Goal: Communication & Community: Answer question/provide support

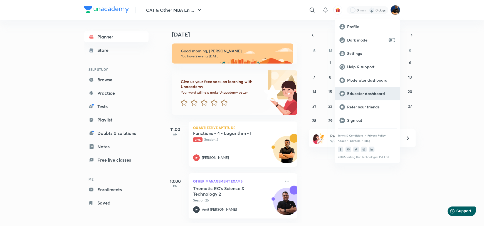
click at [366, 92] on p "Educator dashboard" at bounding box center [371, 93] width 48 height 5
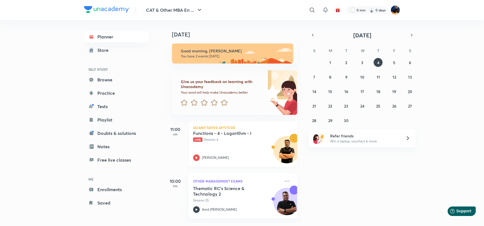
click at [231, 143] on div "Functions - 4 - Logarithm - I Live Session 4 [PERSON_NAME]" at bounding box center [236, 145] width 87 height 31
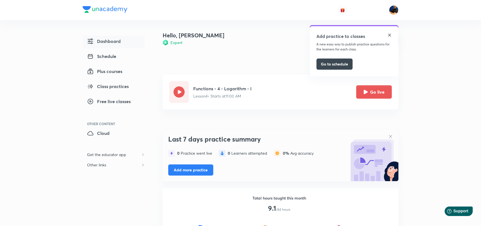
click at [390, 33] on img at bounding box center [390, 35] width 4 height 4
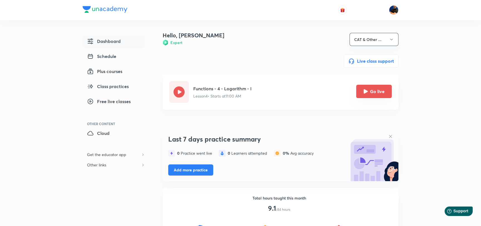
click at [375, 95] on button "Go live" at bounding box center [375, 91] width 36 height 13
